Goal: Information Seeking & Learning: Learn about a topic

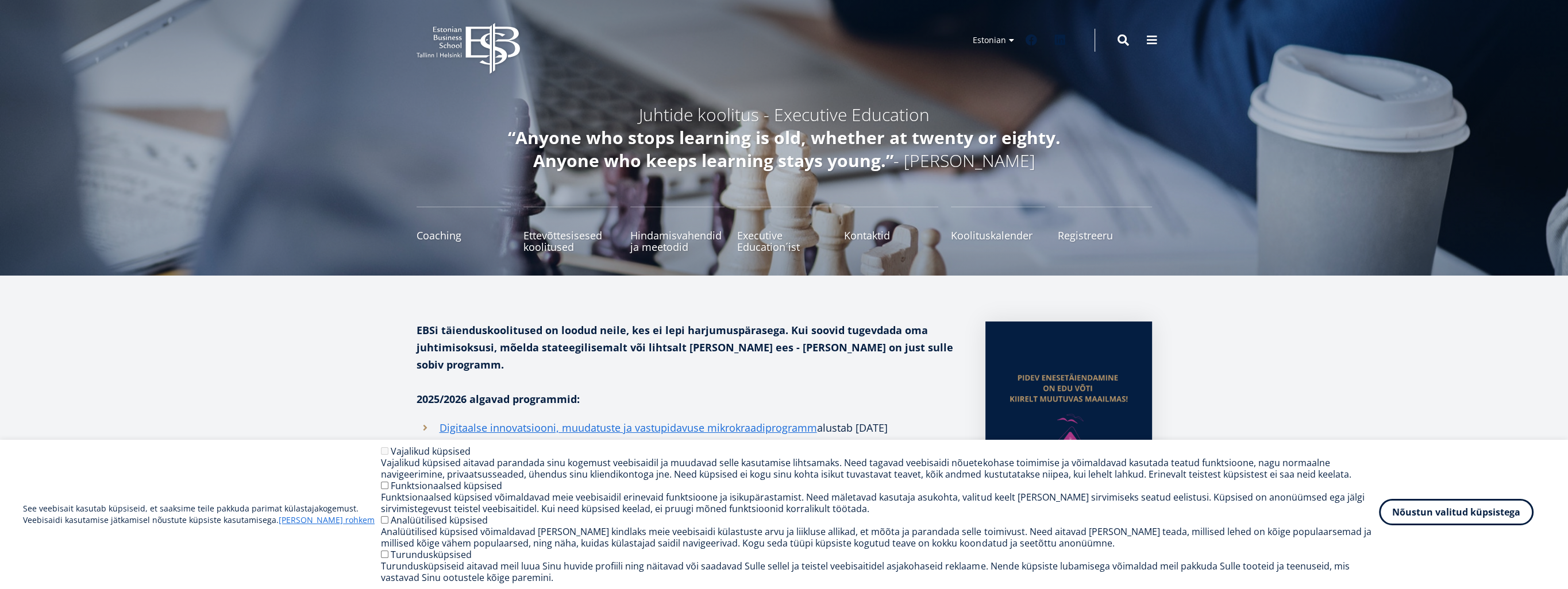
click at [1481, 514] on button "Nõustun valitud küpsistega" at bounding box center [1457, 512] width 155 height 27
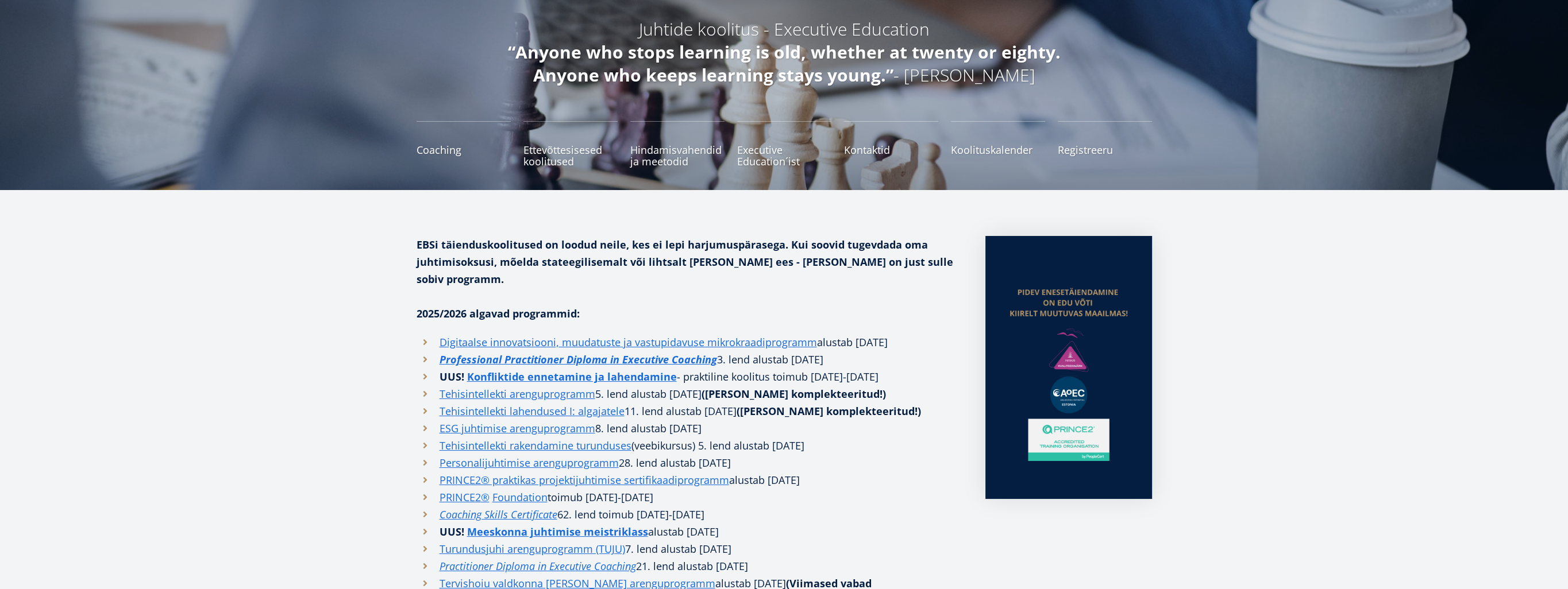
scroll to position [115, 0]
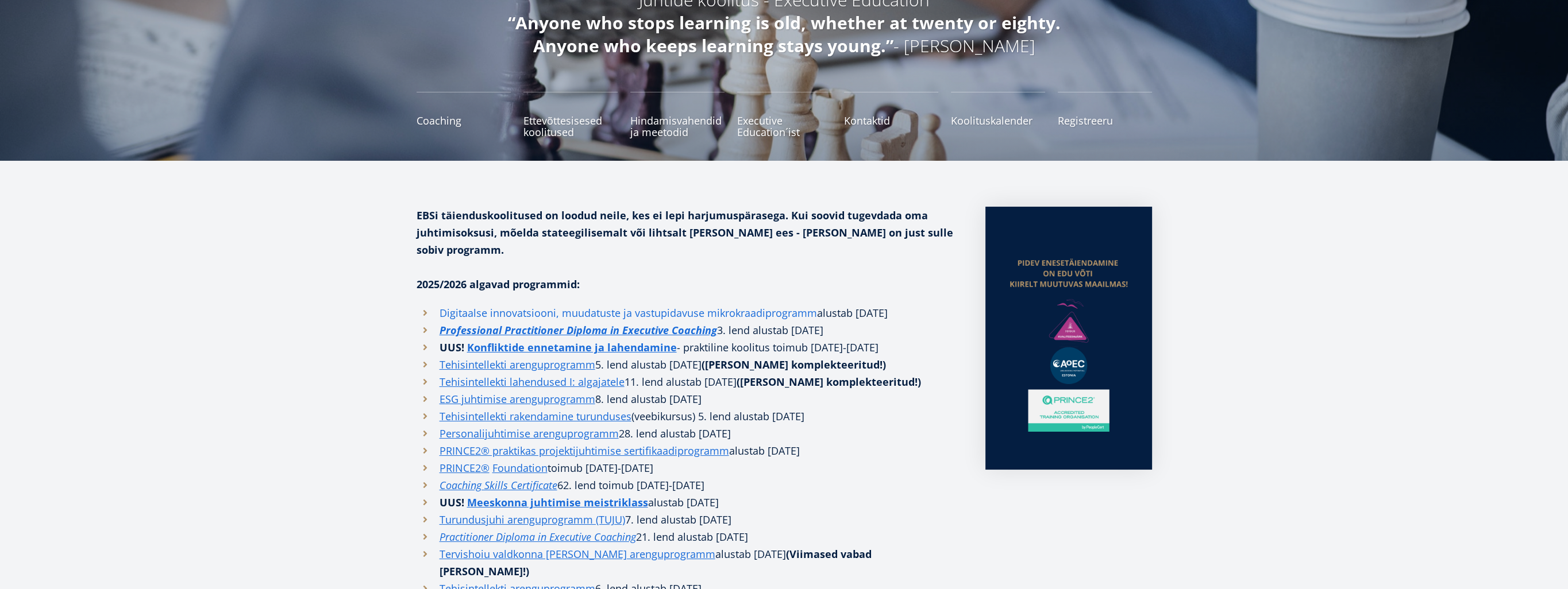
click at [604, 305] on link "Digitaalse innovatsiooni, muudatuste ja vastupidavuse mikrokraadiprogramm" at bounding box center [628, 313] width 378 height 17
click at [573, 322] on link "Professional Practitioner Diploma in Executive Coaching" at bounding box center [578, 331] width 277 height 17
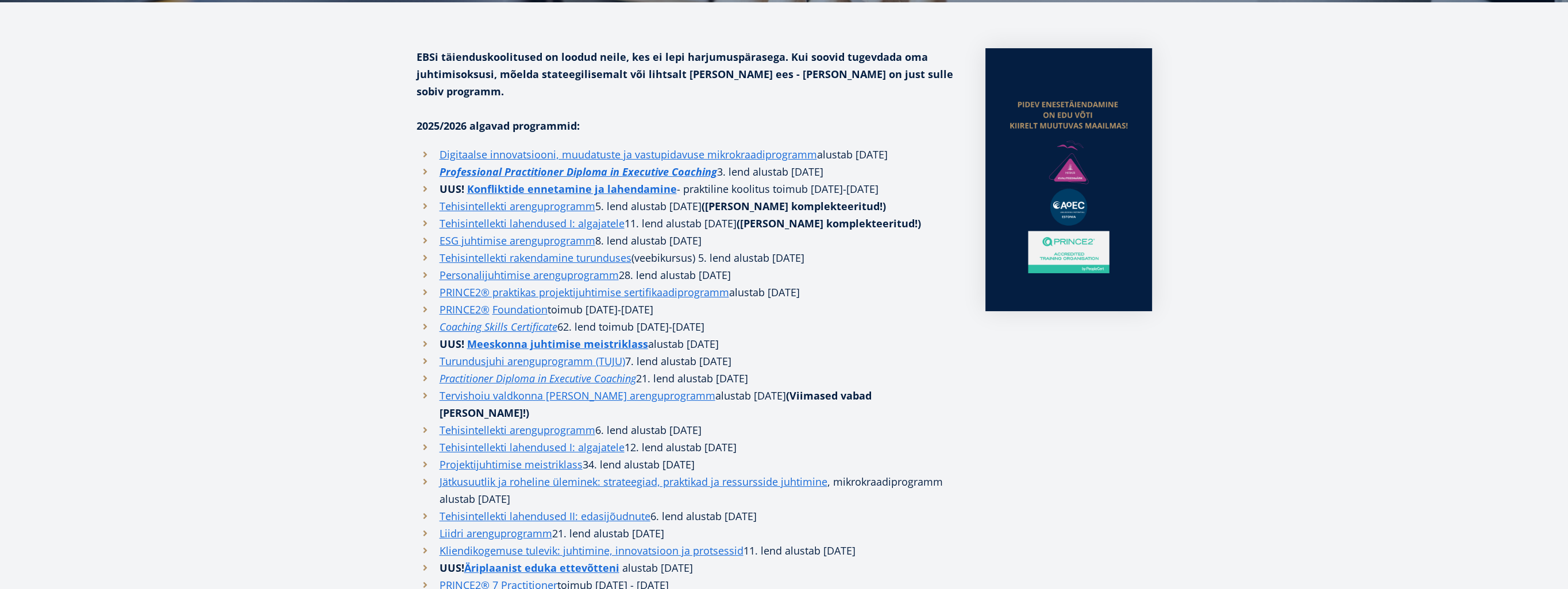
scroll to position [287, 0]
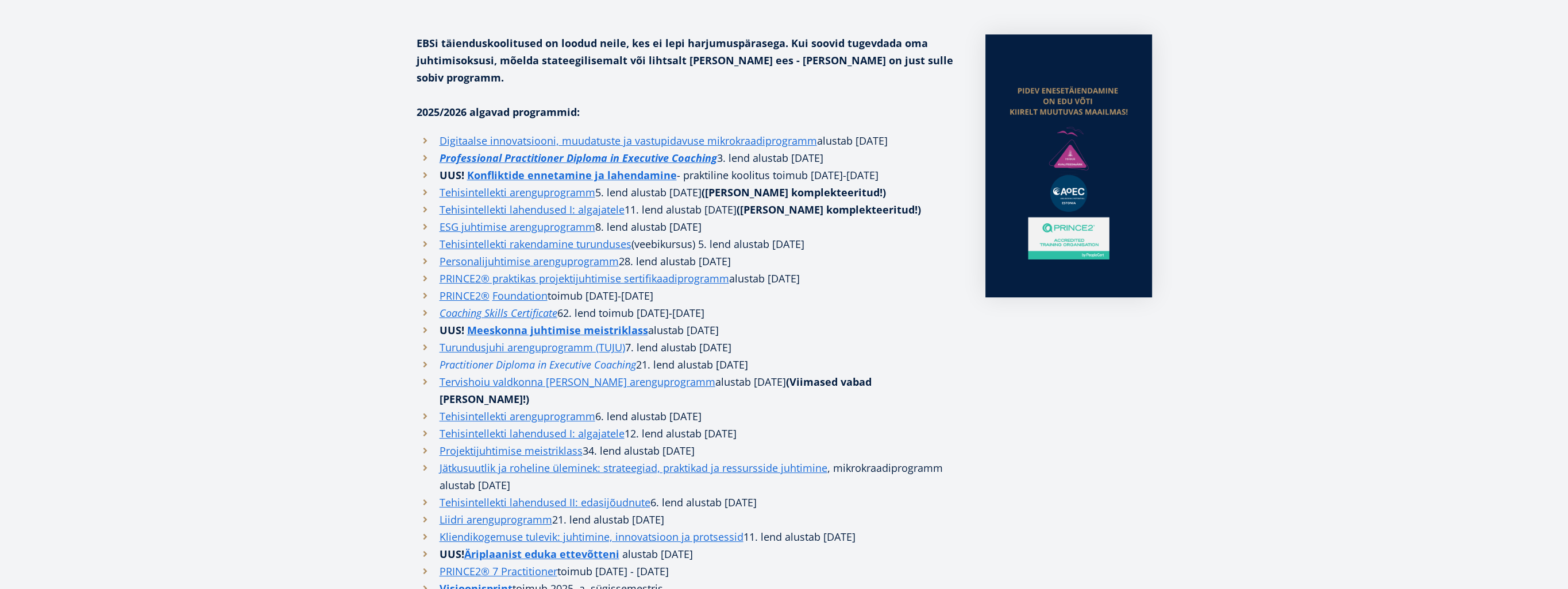
click at [476, 358] on em "Practitioner Diploma in Executive Coaching" at bounding box center [537, 365] width 196 height 14
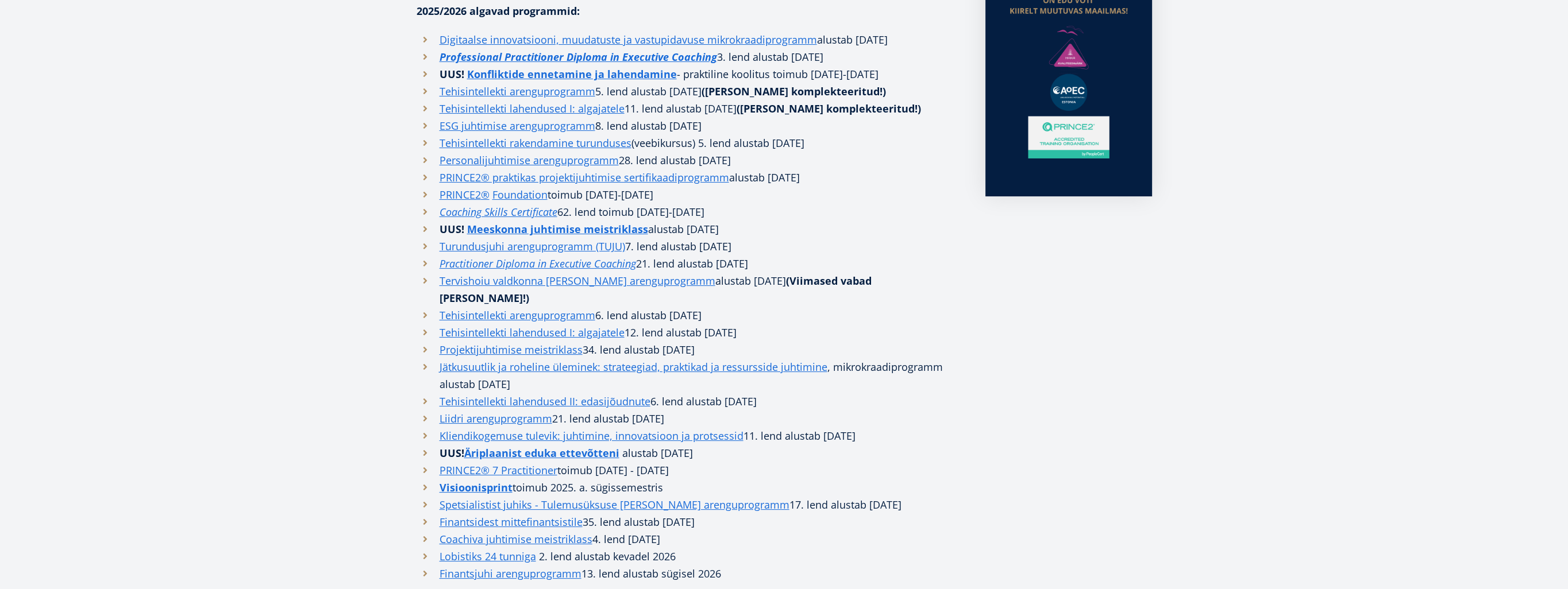
scroll to position [402, 0]
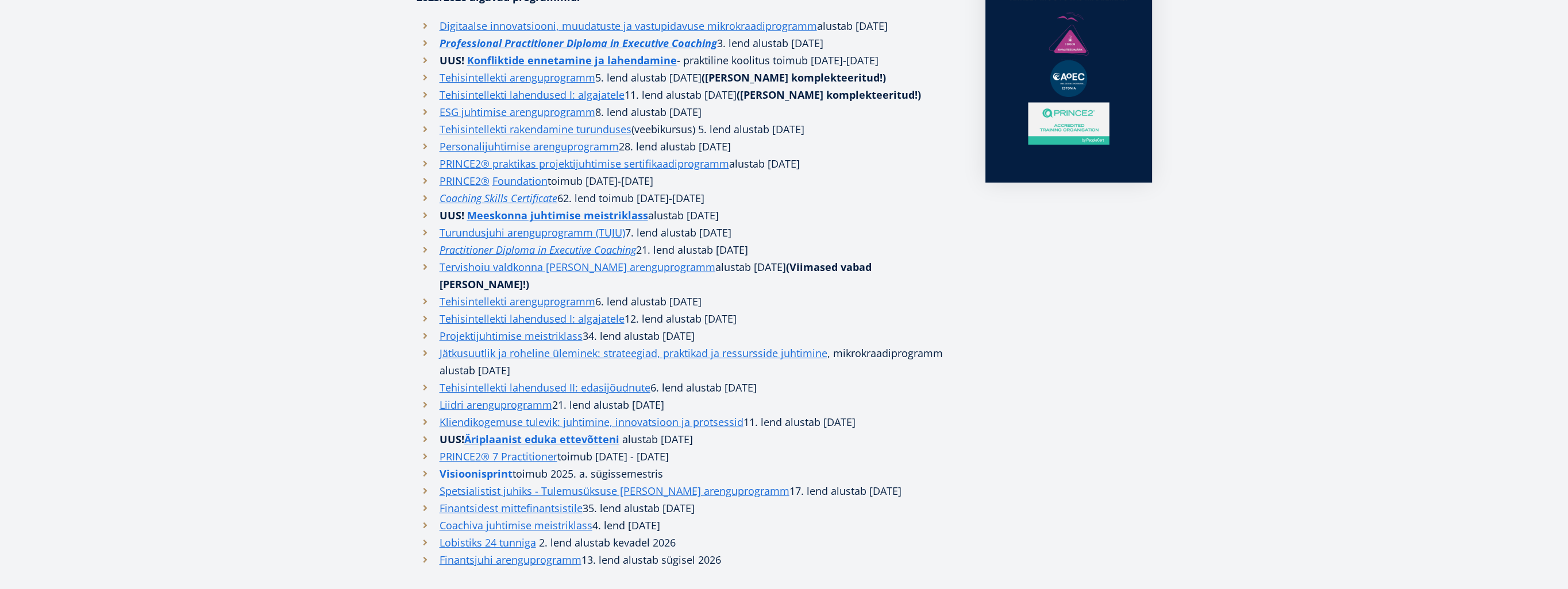
click at [496, 465] on link "Visioonisprint" at bounding box center [476, 474] width 73 height 17
click at [548, 344] on link "Jätkusuutlik ja roheline üleminek: strateegiad, praktikad ja ressursside juhtim…" at bounding box center [633, 353] width 388 height 17
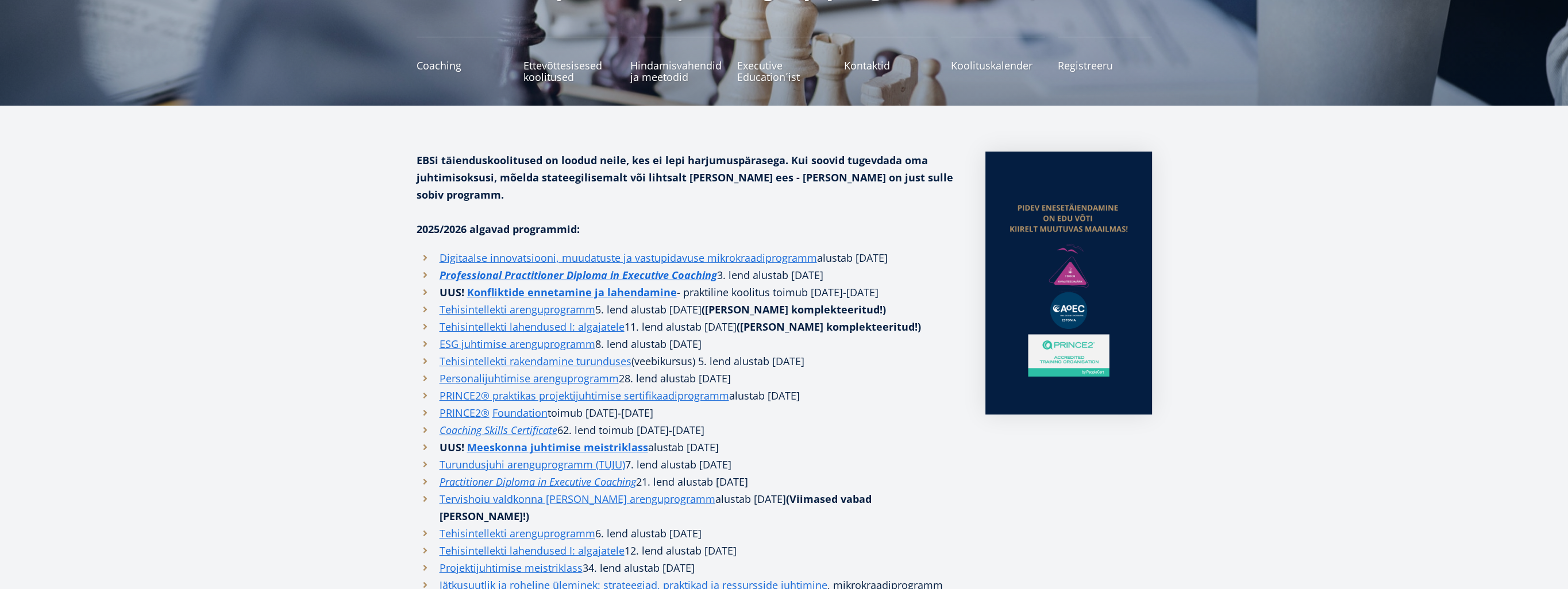
scroll to position [172, 0]
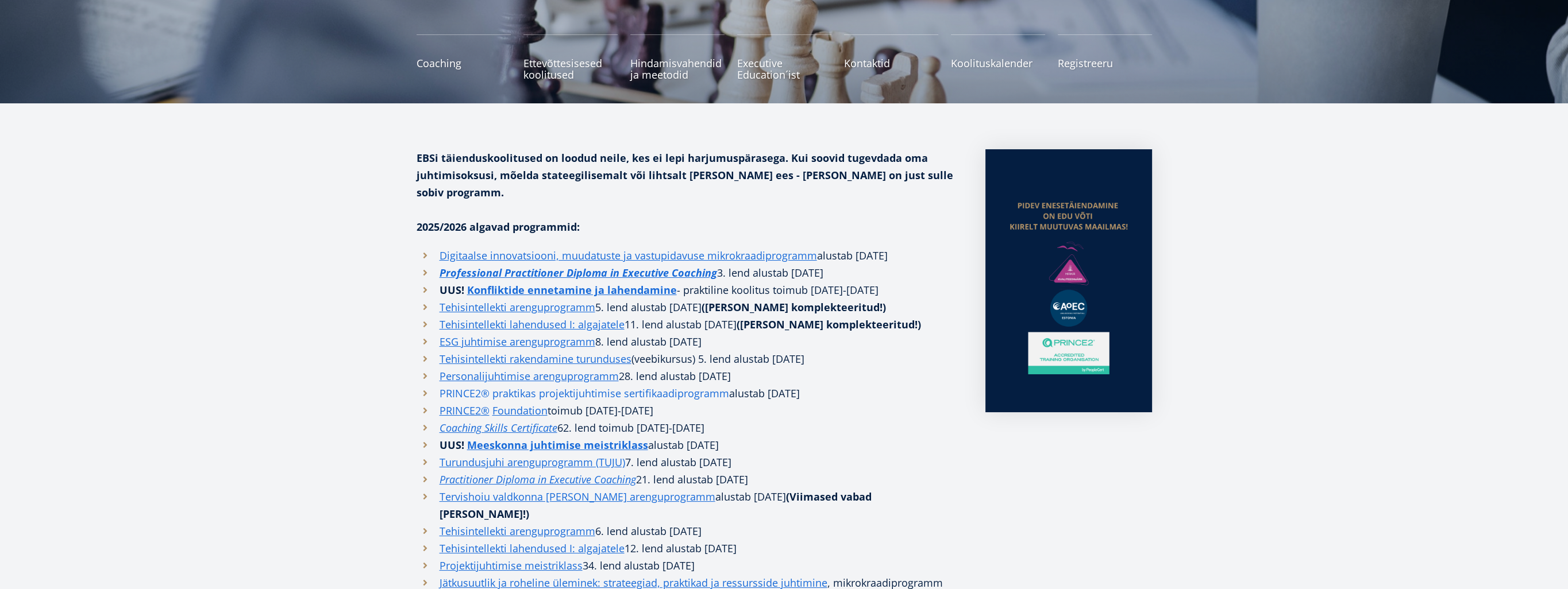
click at [555, 385] on link "PRINCE2® praktikas projektijuhtimise sertifikaadiprogramm" at bounding box center [584, 394] width 290 height 17
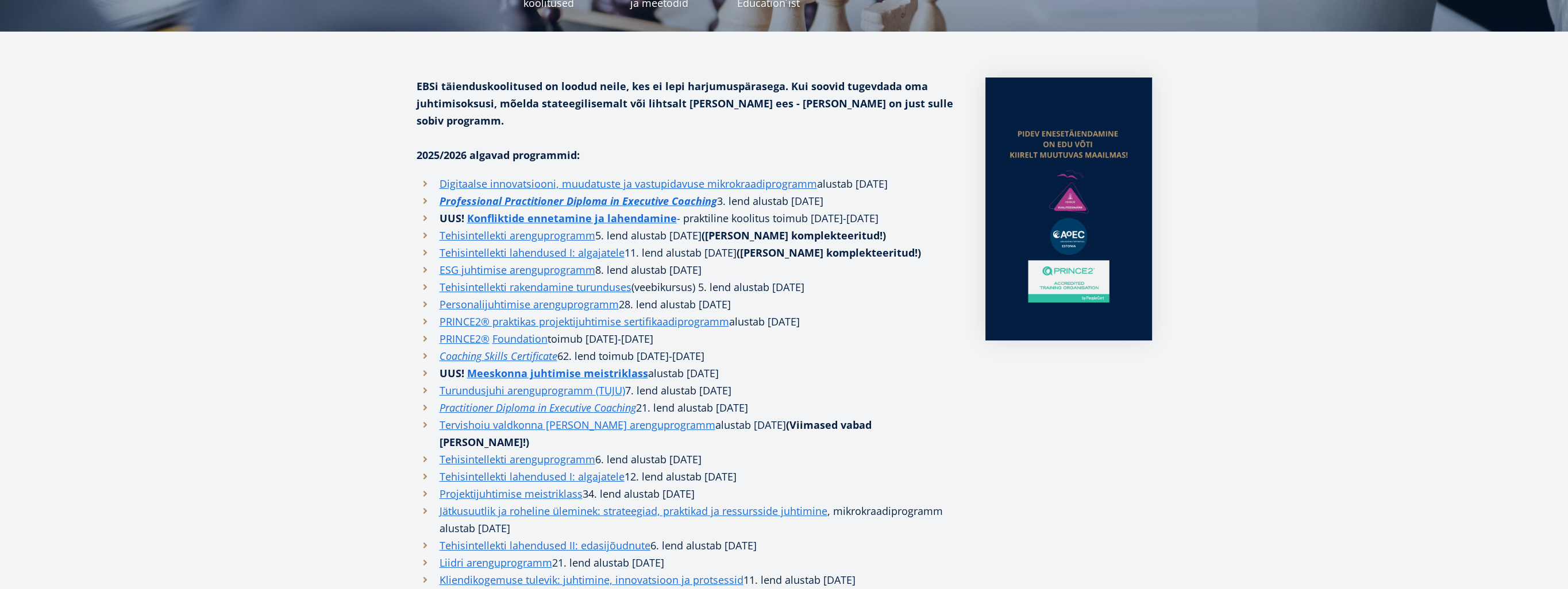
scroll to position [230, 0]
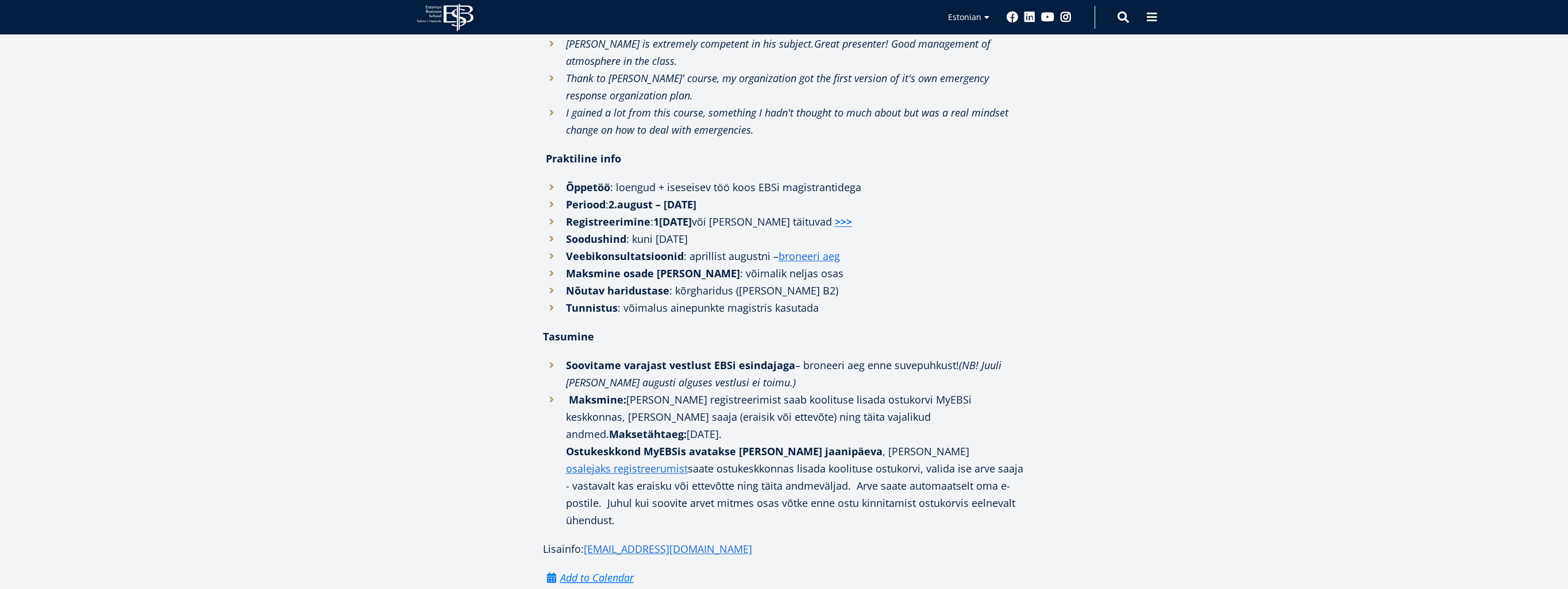
scroll to position [1896, 0]
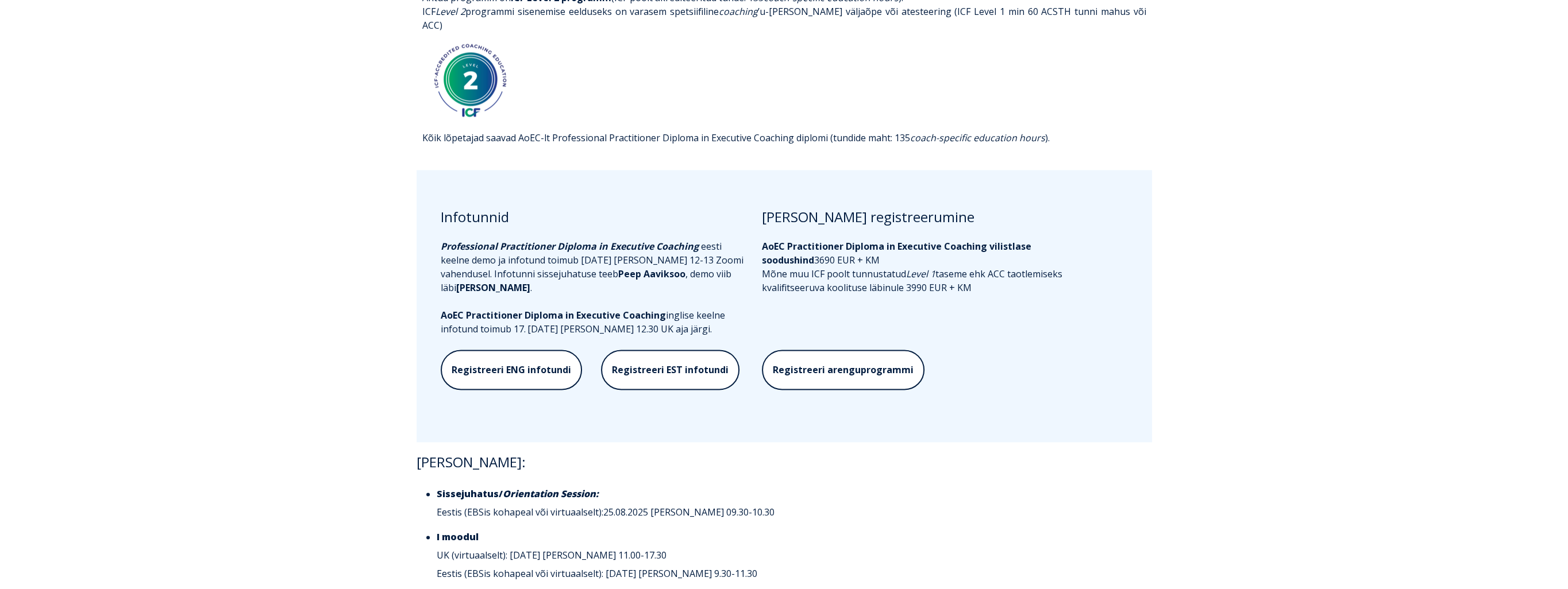
scroll to position [2815, 0]
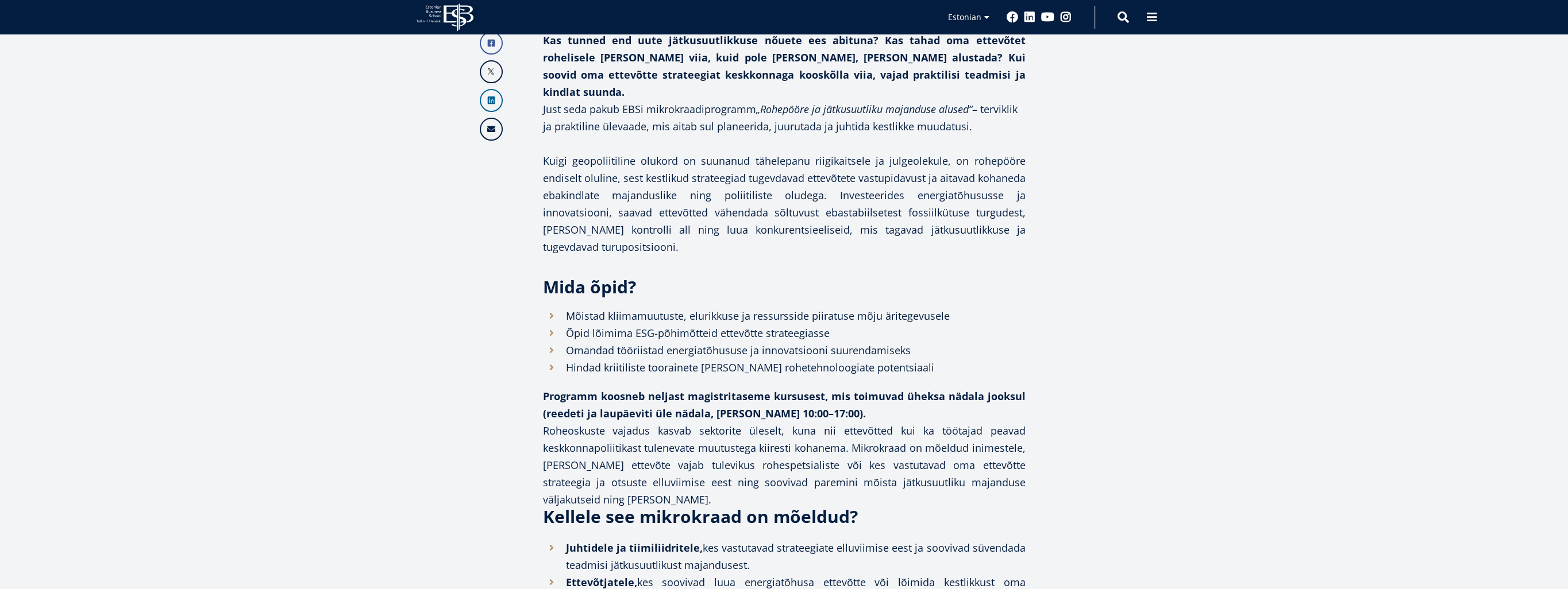
scroll to position [575, 0]
